Goal: Use online tool/utility: Use online tool/utility

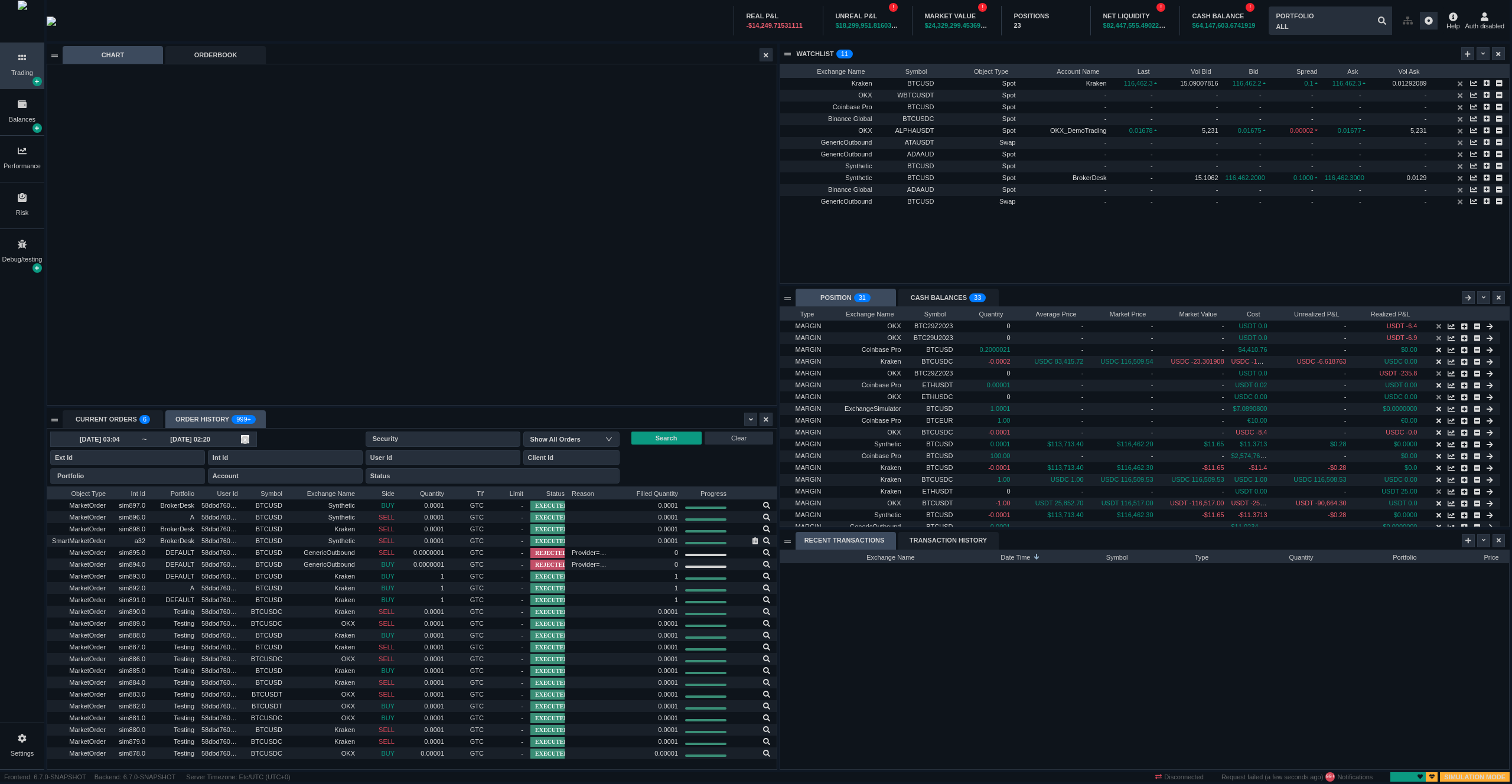
click at [179, 443] on input "[DATE] 02:20" at bounding box center [190, 439] width 85 height 9
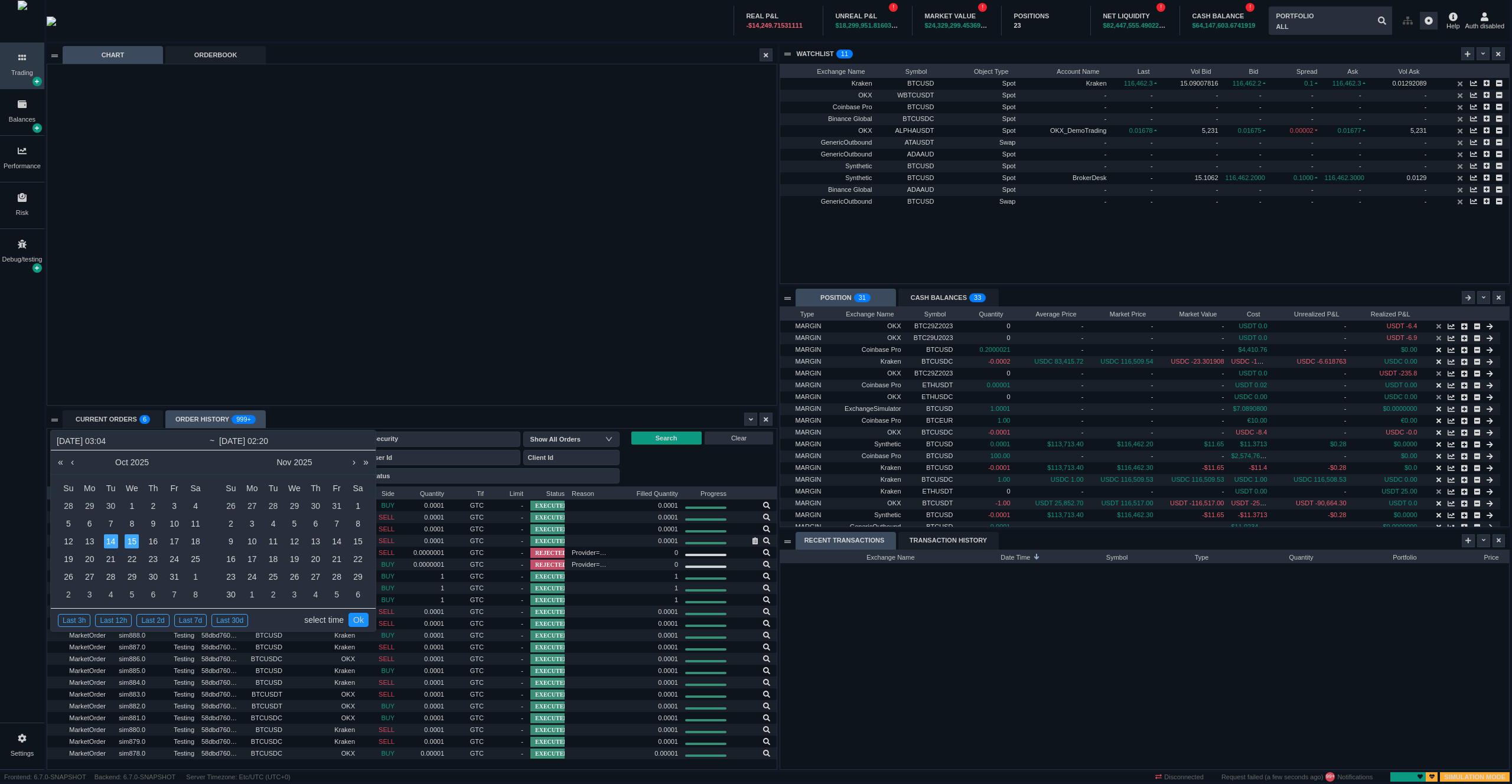
click at [313, 618] on link "select time" at bounding box center [324, 619] width 40 height 22
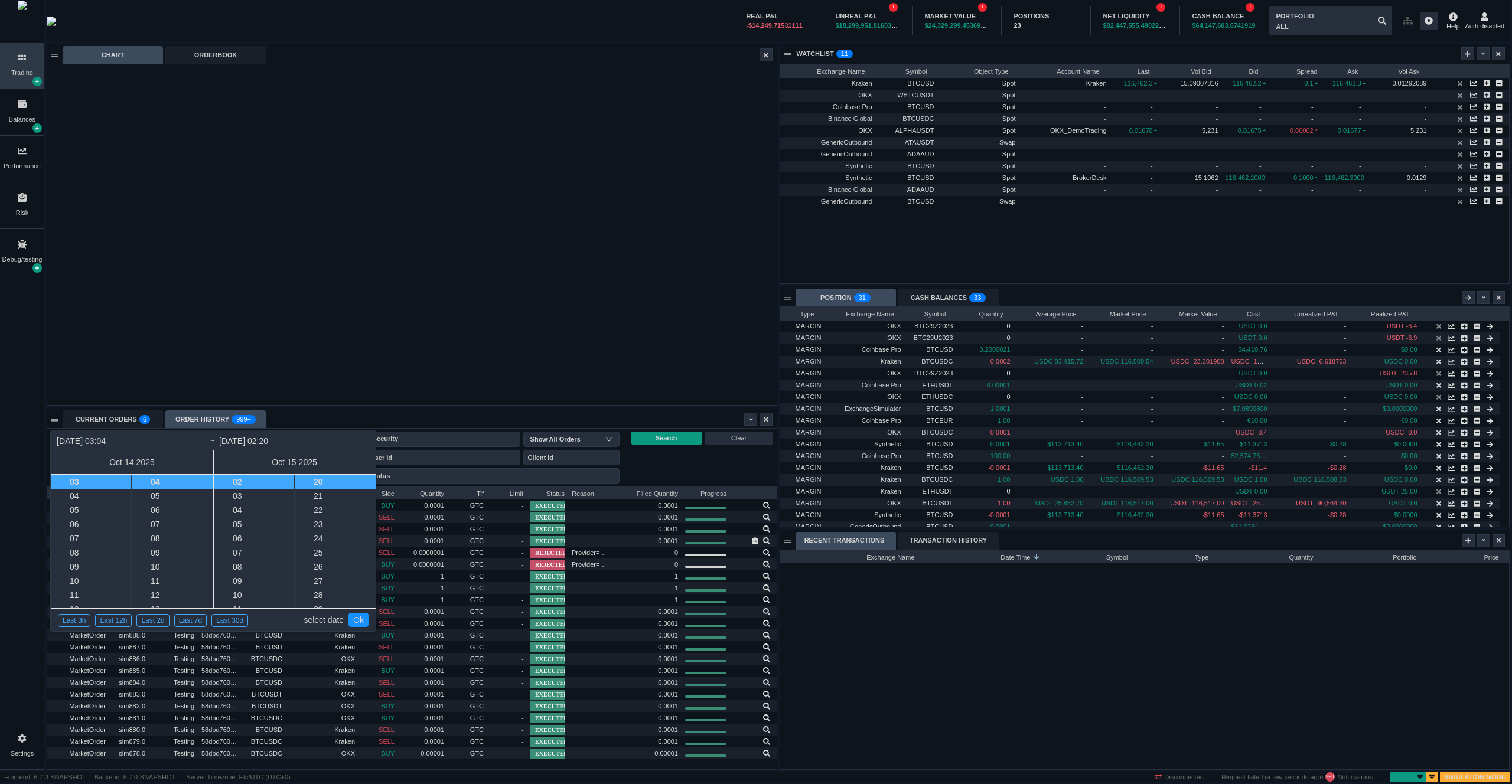
click at [313, 618] on link "select date" at bounding box center [323, 619] width 40 height 22
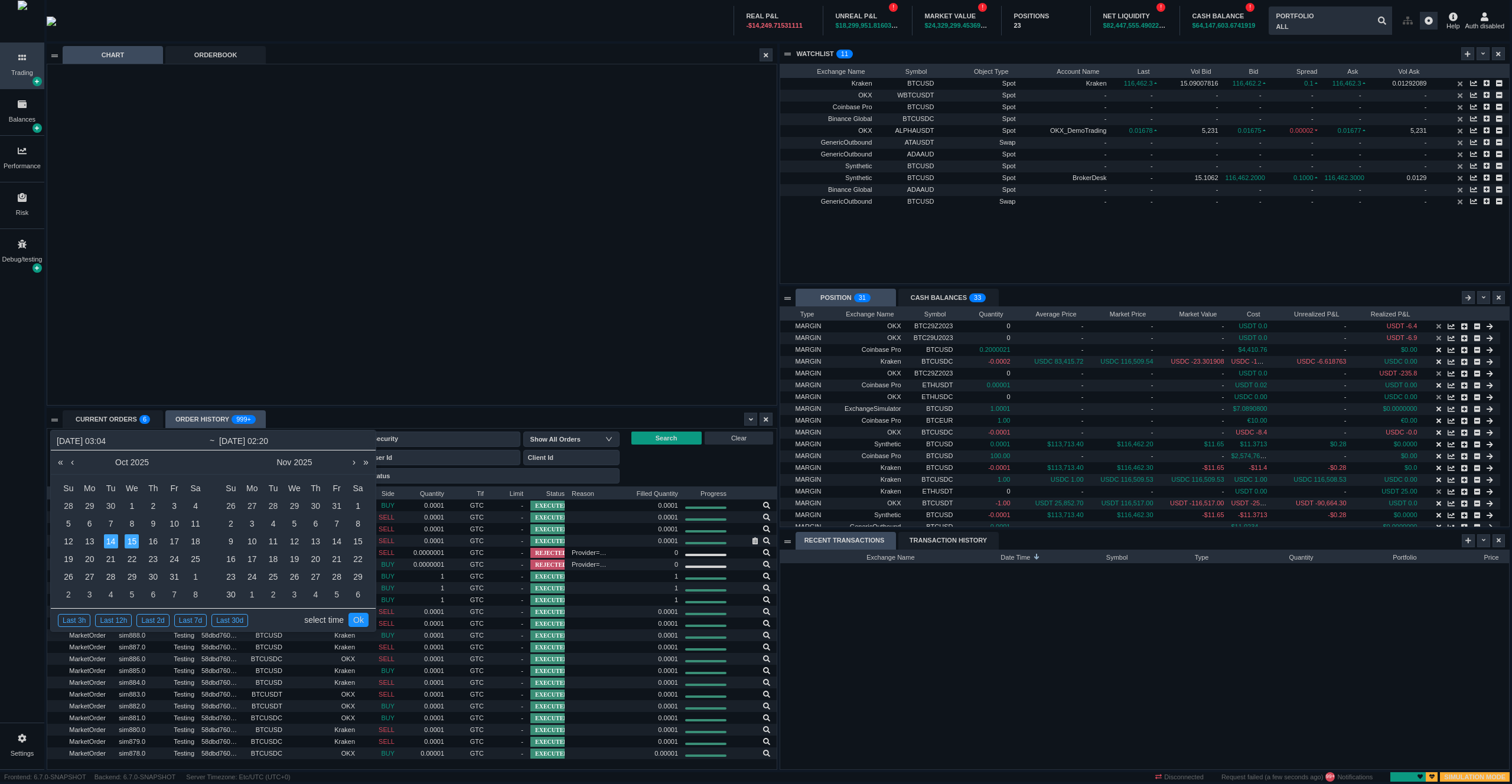
click at [313, 618] on link "select time" at bounding box center [324, 619] width 40 height 22
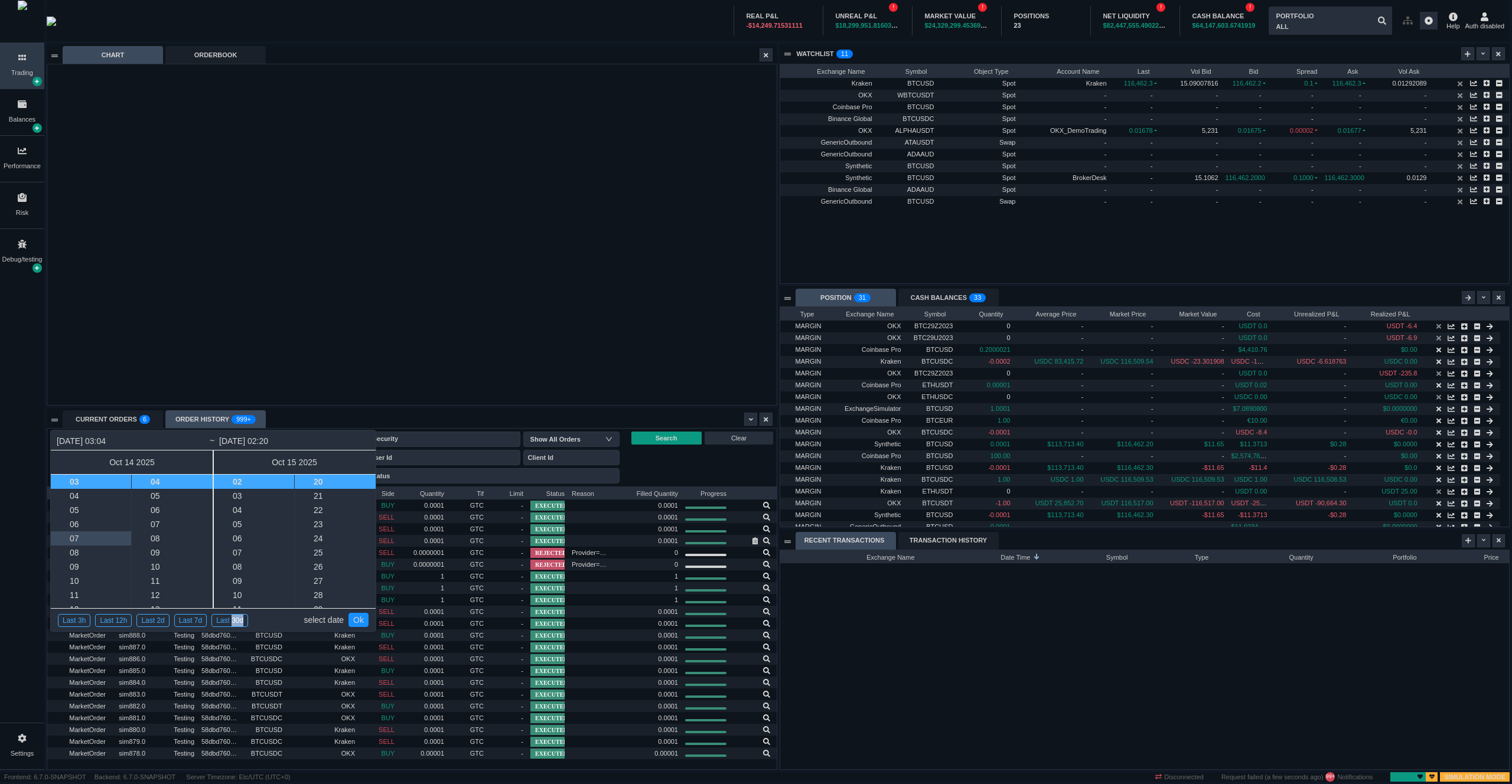
click at [105, 544] on li "07" at bounding box center [100, 539] width 99 height 14
type input "[DATE] 07:04"
click at [149, 555] on li "09" at bounding box center [182, 553] width 100 height 14
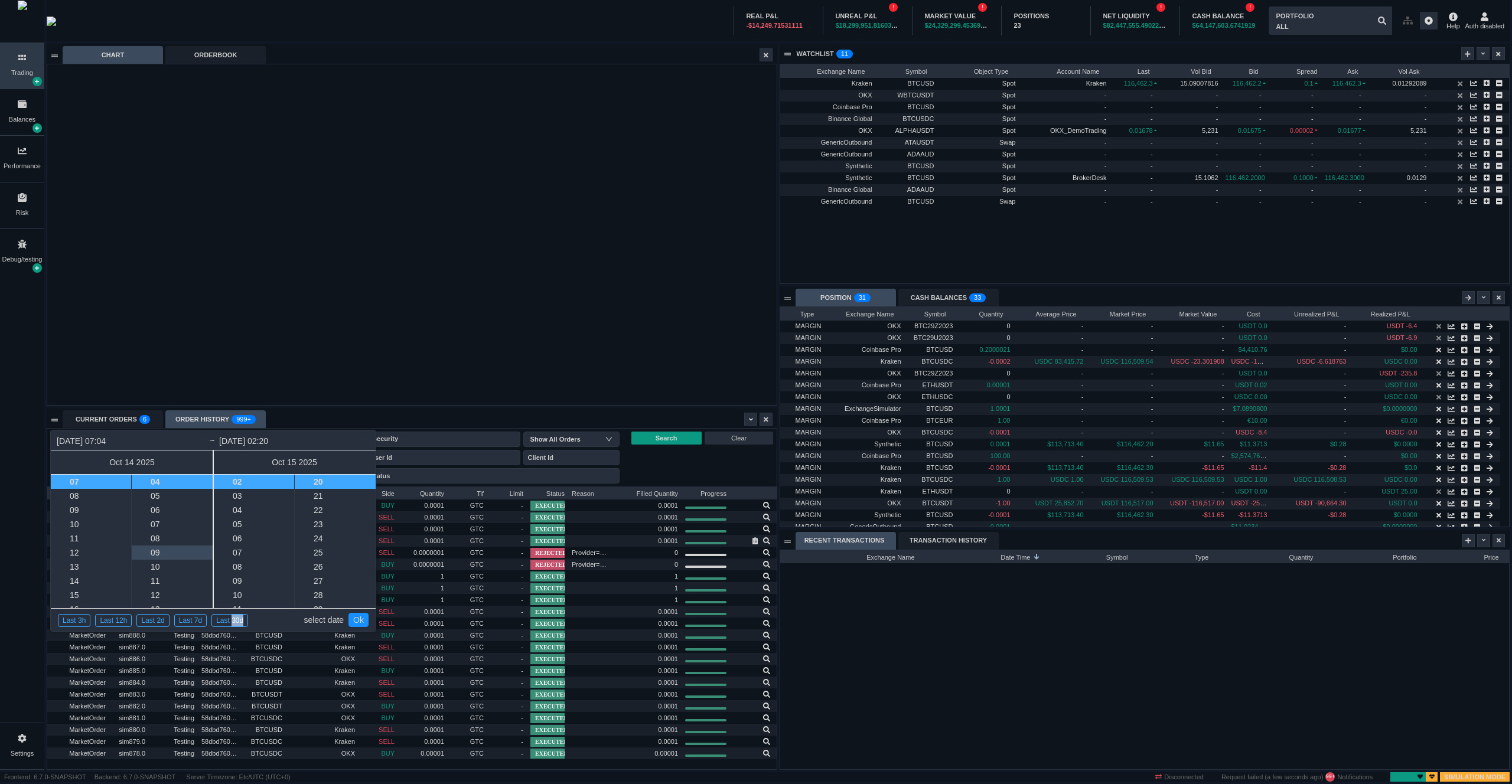
type input "[DATE] 07:09"
click at [252, 566] on li "08" at bounding box center [262, 567] width 99 height 14
type input "[DATE] 08:20"
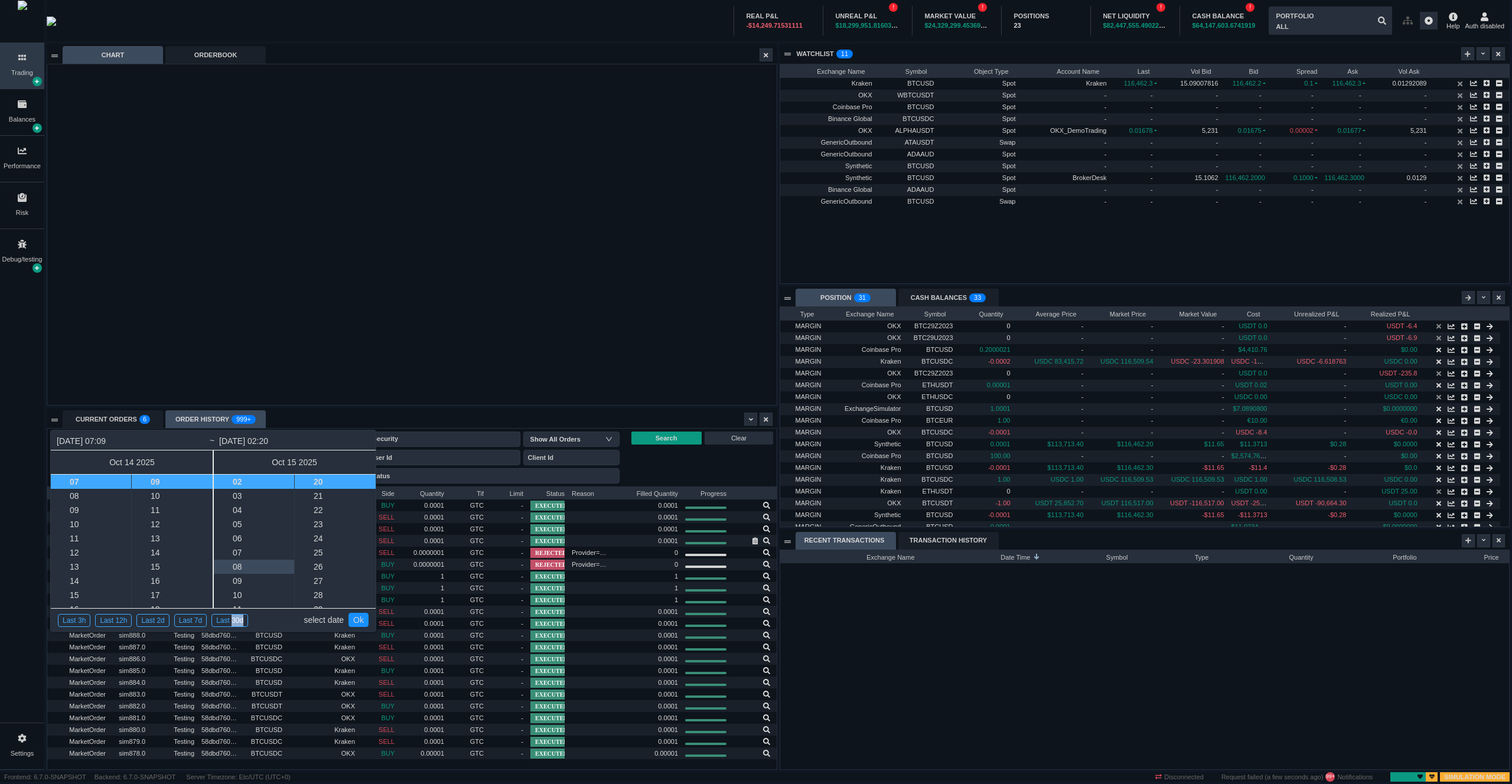
type input "[DATE] 08:20"
click at [314, 587] on li "27" at bounding box center [344, 581] width 100 height 14
type input "[DATE] 08:27"
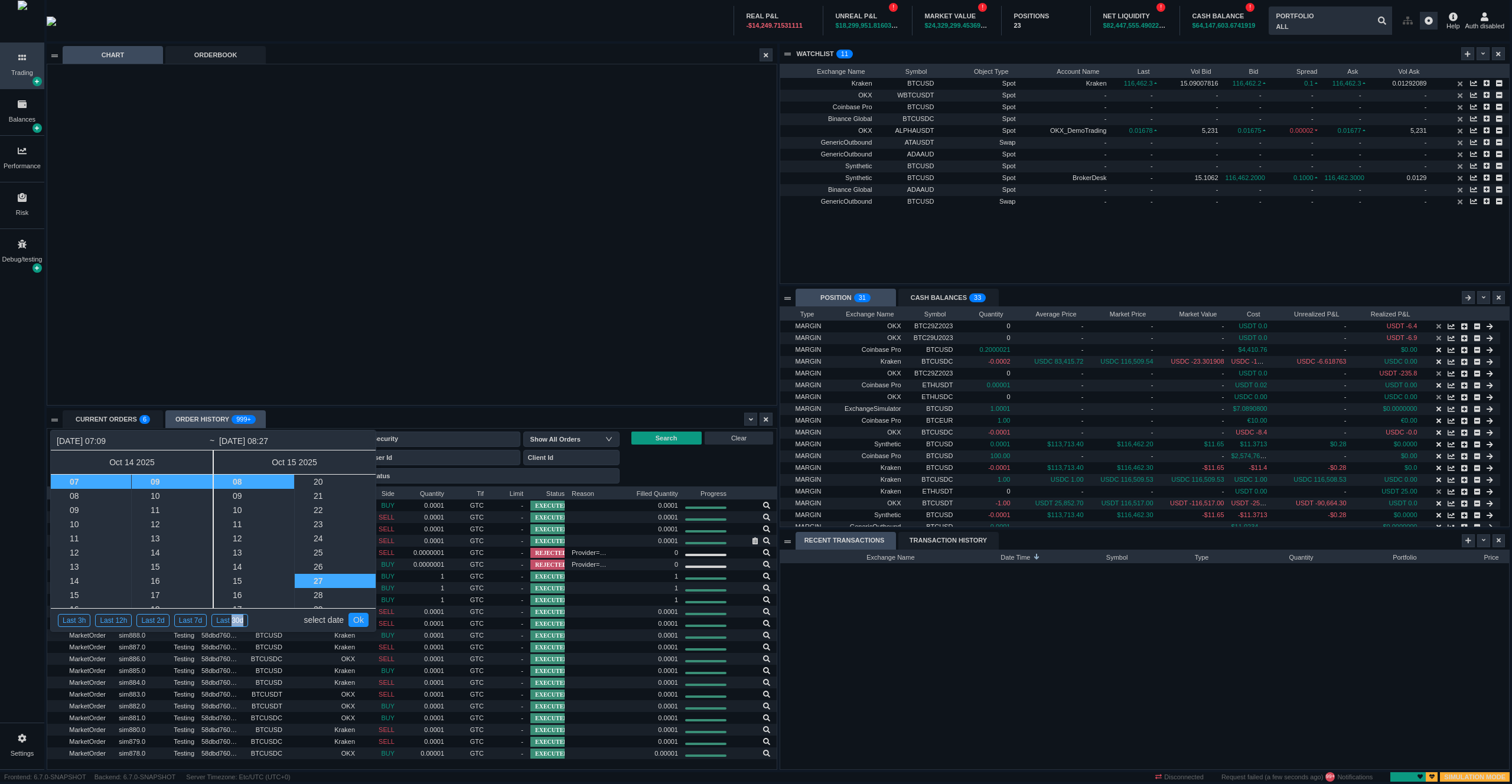
scroll to position [383, 0]
click at [354, 616] on link "Ok" at bounding box center [358, 619] width 20 height 14
